Goal: Download file/media

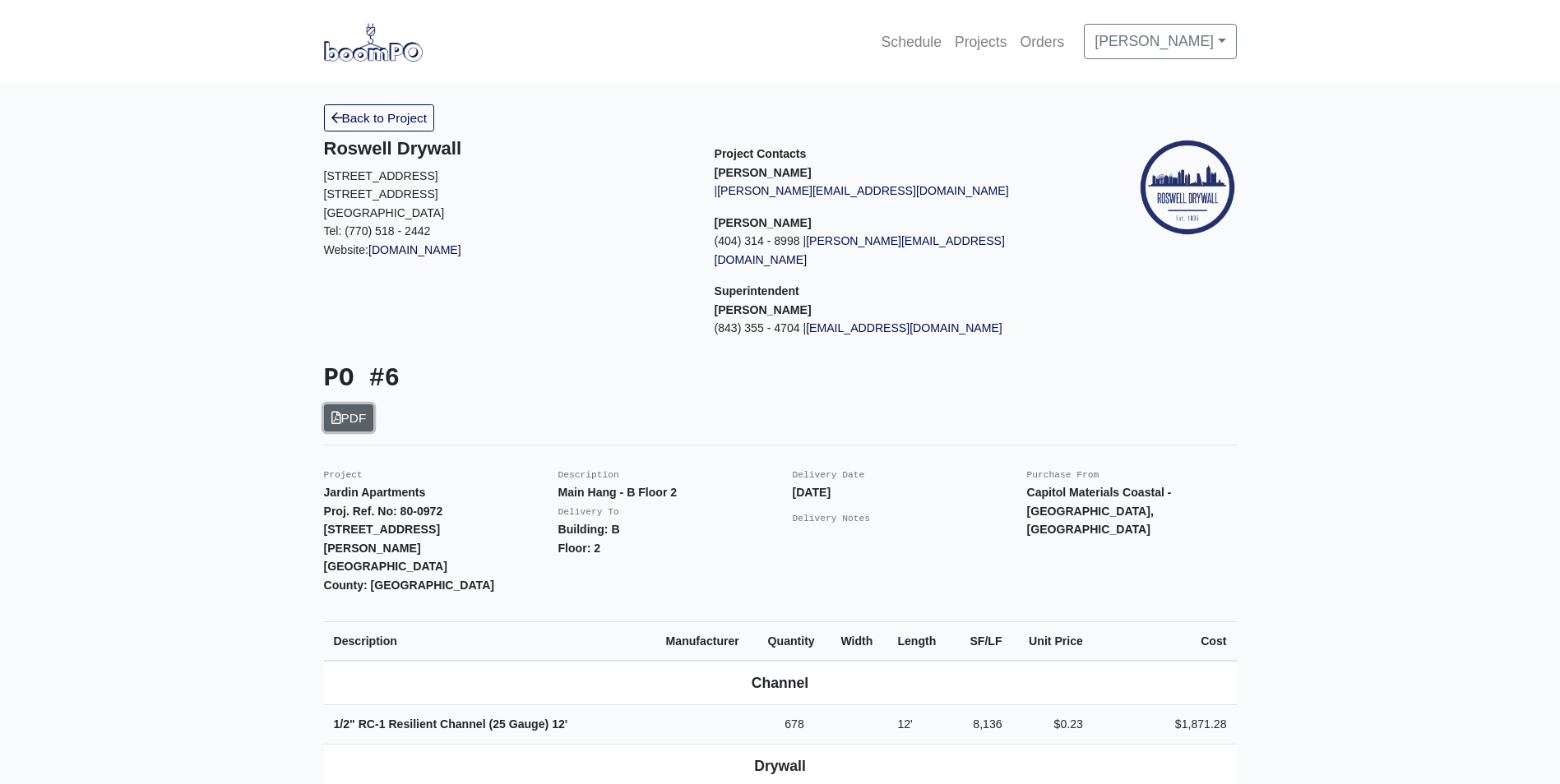
click at [333, 412] on icon at bounding box center [336, 418] width 10 height 12
click at [342, 405] on link "PDF" at bounding box center [349, 418] width 50 height 27
click at [356, 405] on link "PDF" at bounding box center [349, 418] width 50 height 27
